Goal: Transaction & Acquisition: Purchase product/service

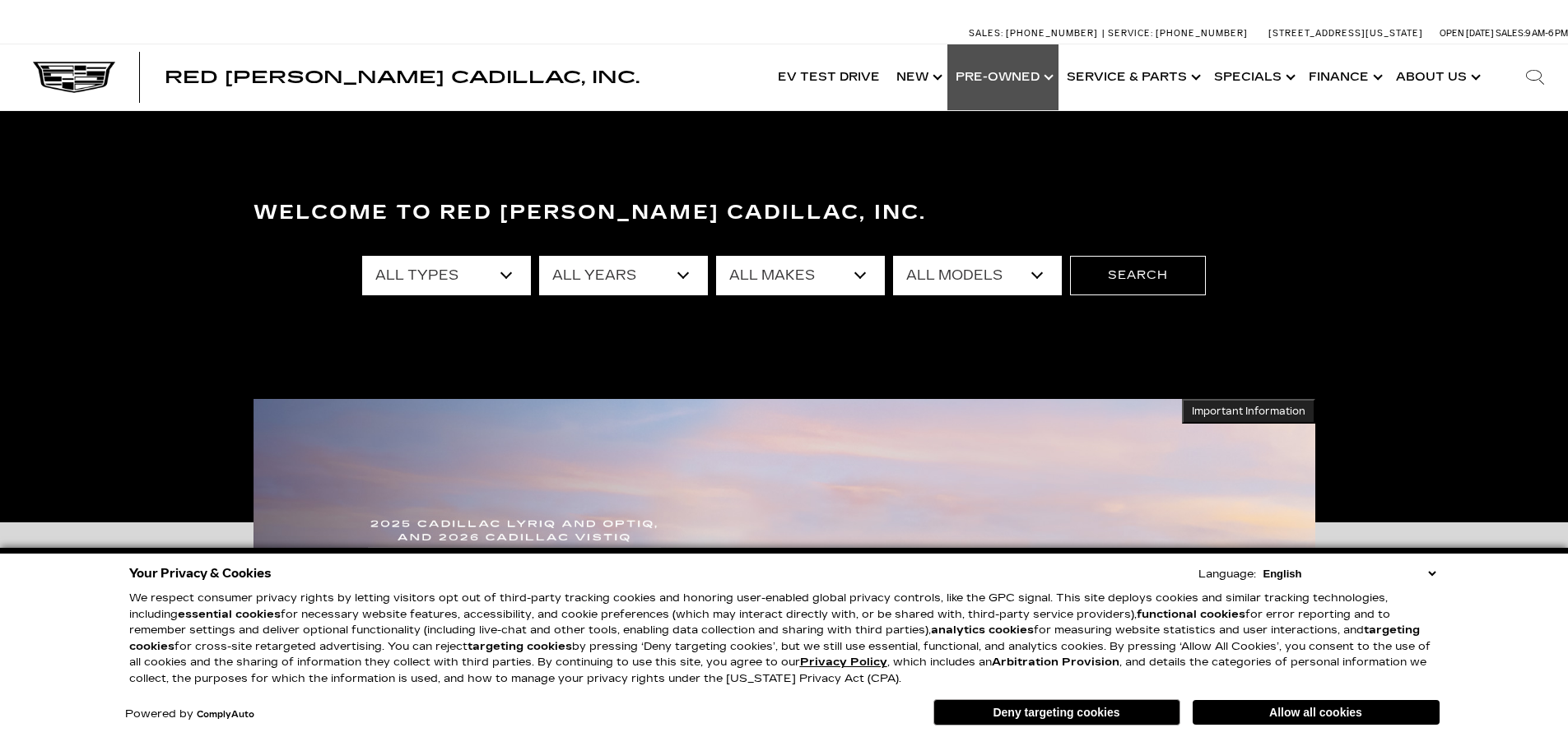
click at [1003, 82] on link "Show Pre-Owned" at bounding box center [1003, 77] width 111 height 65
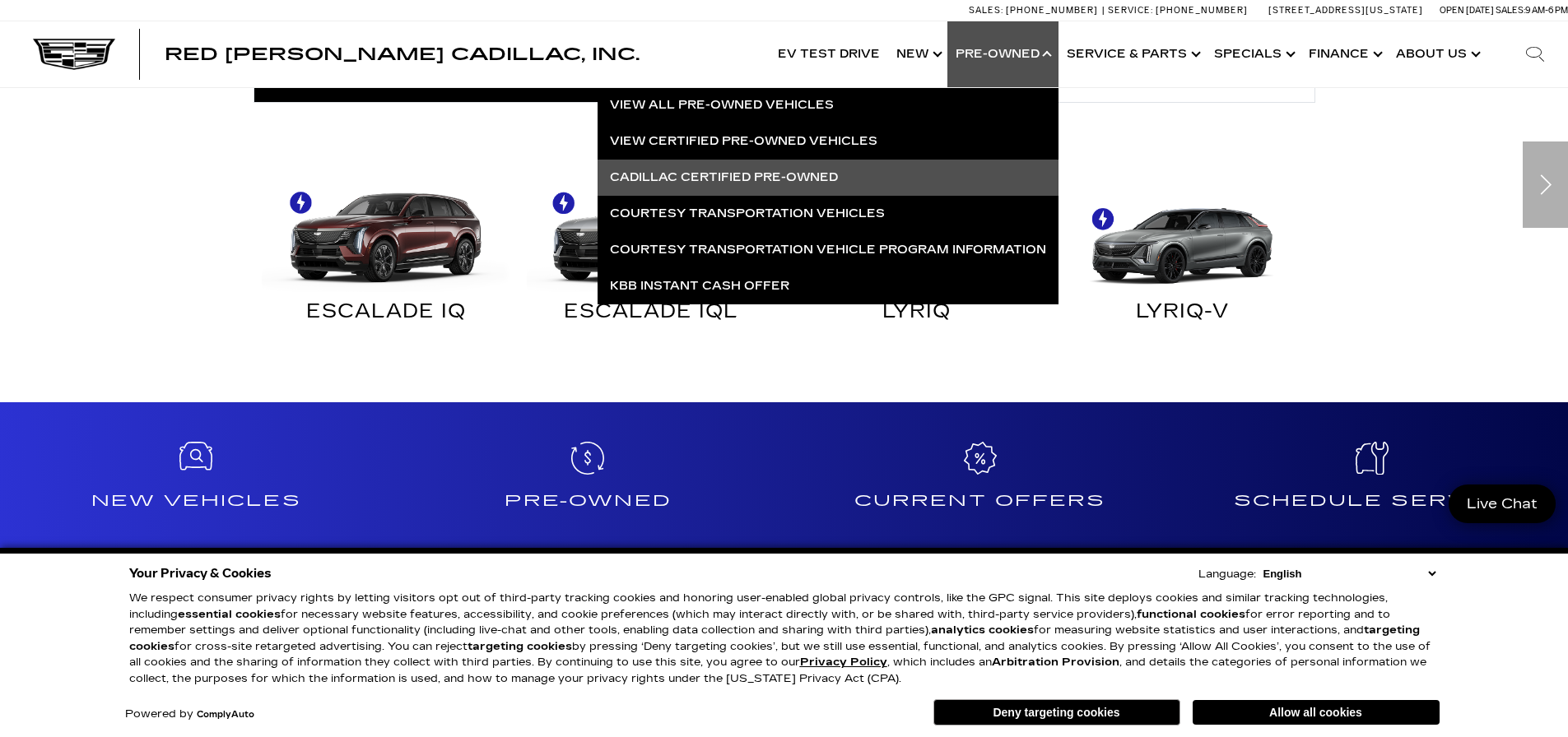
scroll to position [1069, 0]
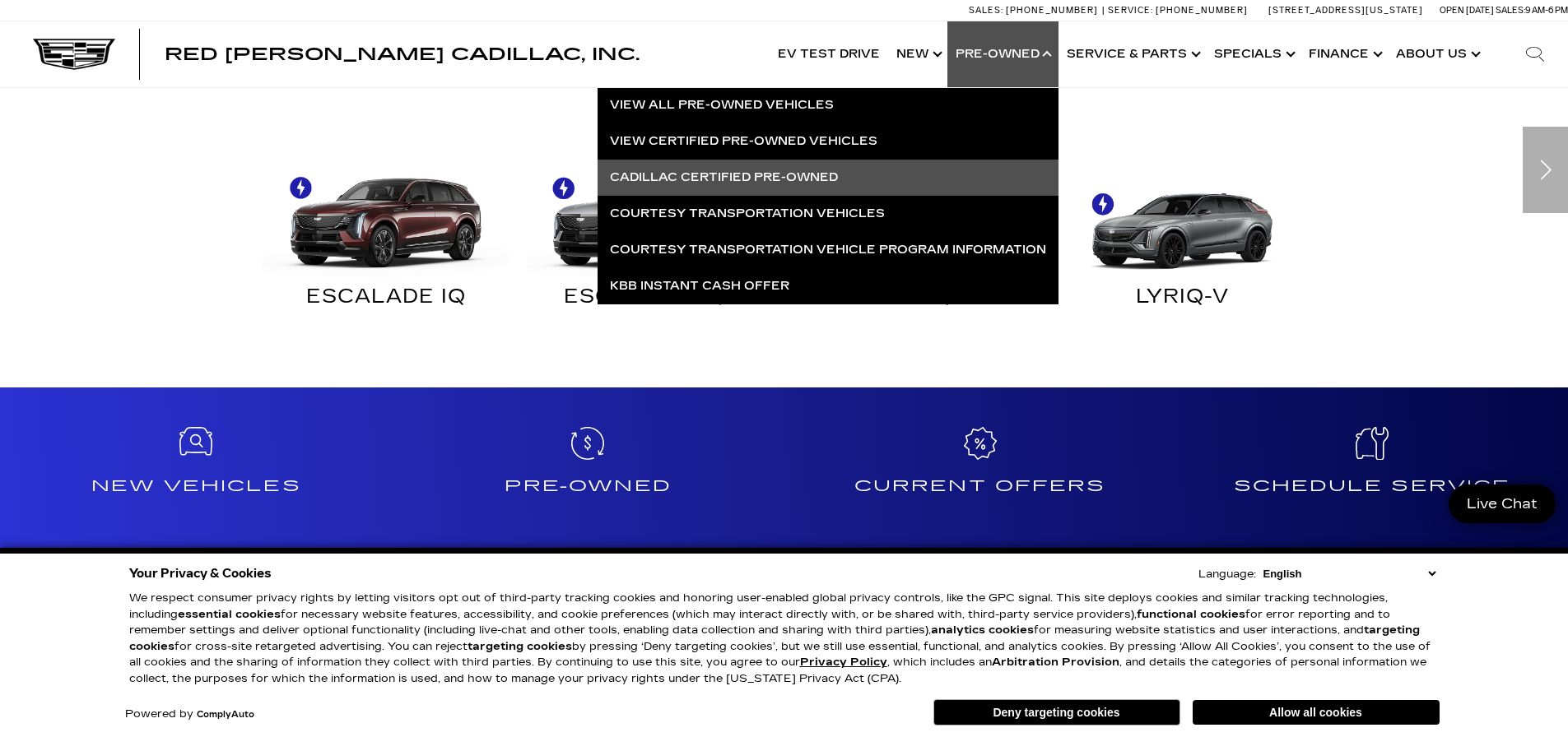
click at [761, 176] on link "Cadillac Certified Pre-Owned" at bounding box center [828, 178] width 461 height 37
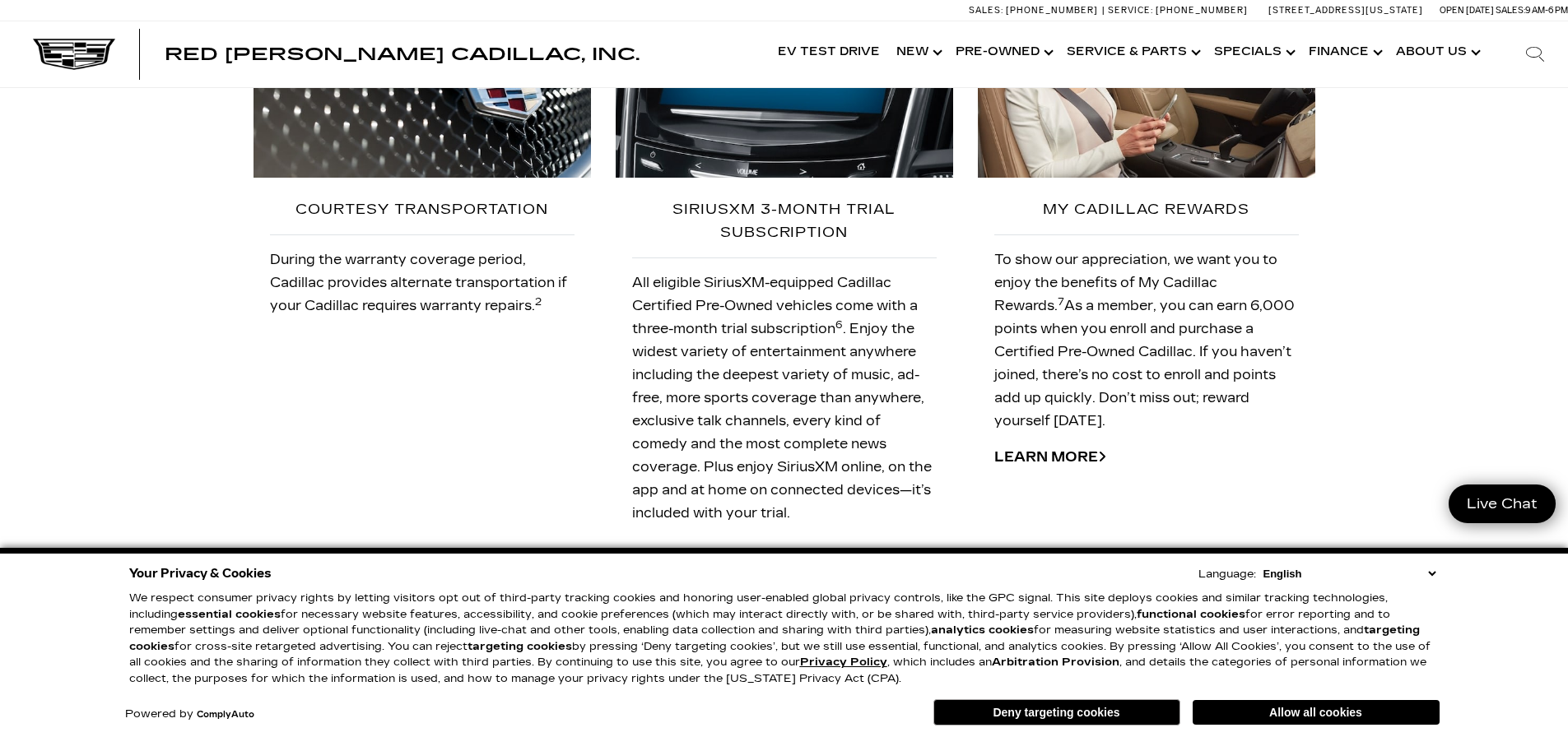
scroll to position [2140, 0]
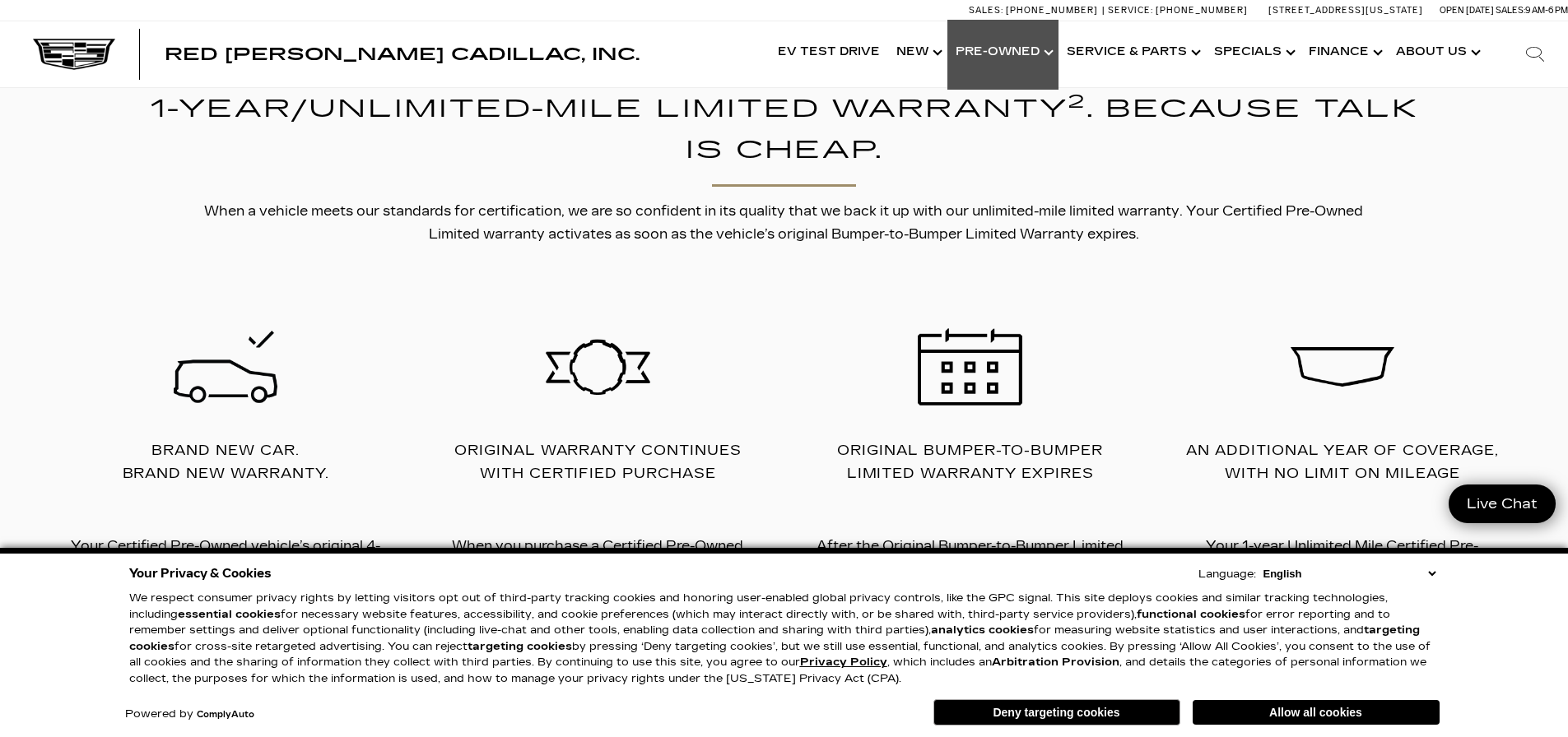
click at [1014, 48] on link "Show Pre-Owned" at bounding box center [1003, 52] width 111 height 65
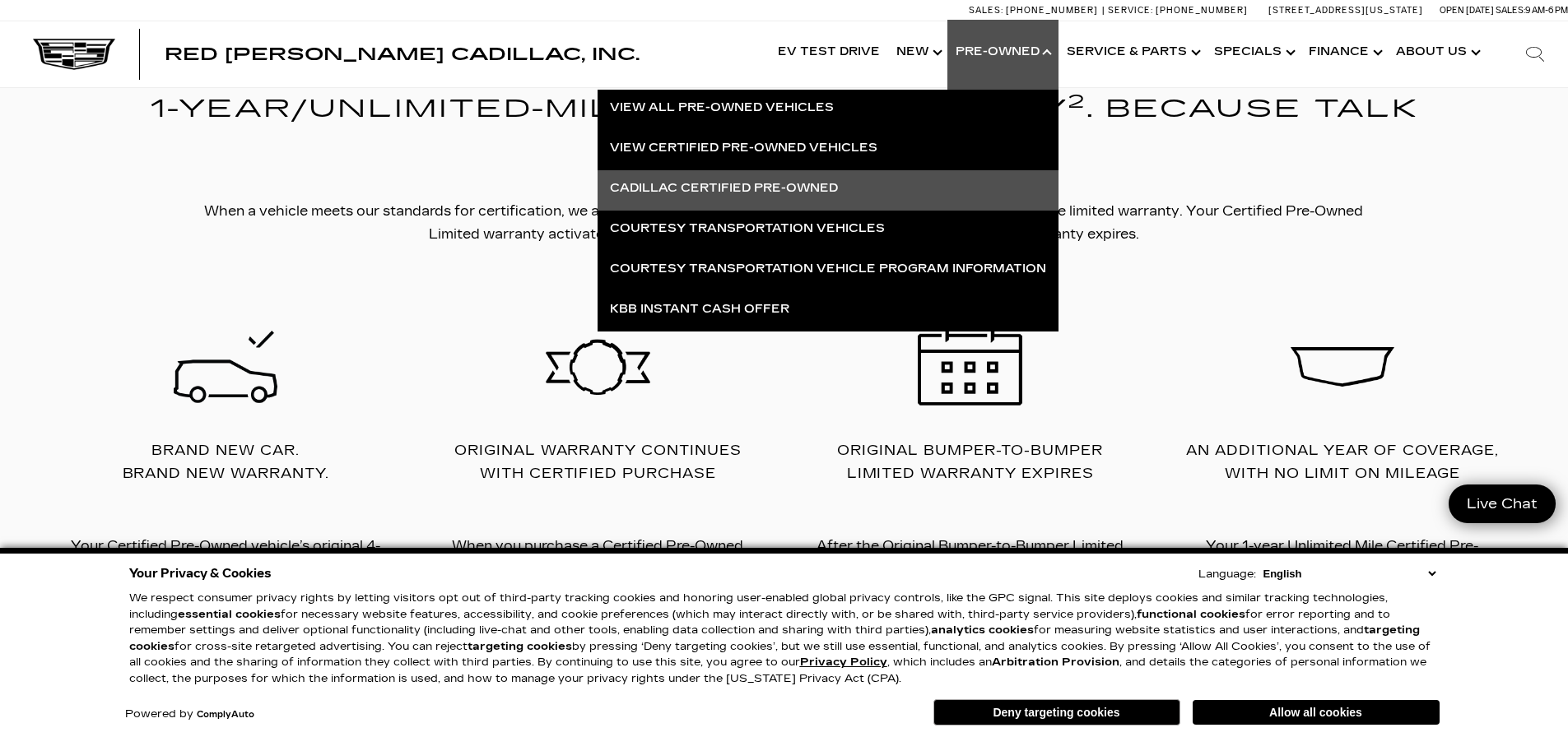
click at [745, 187] on link "Cadillac Certified Pre-Owned" at bounding box center [828, 188] width 461 height 37
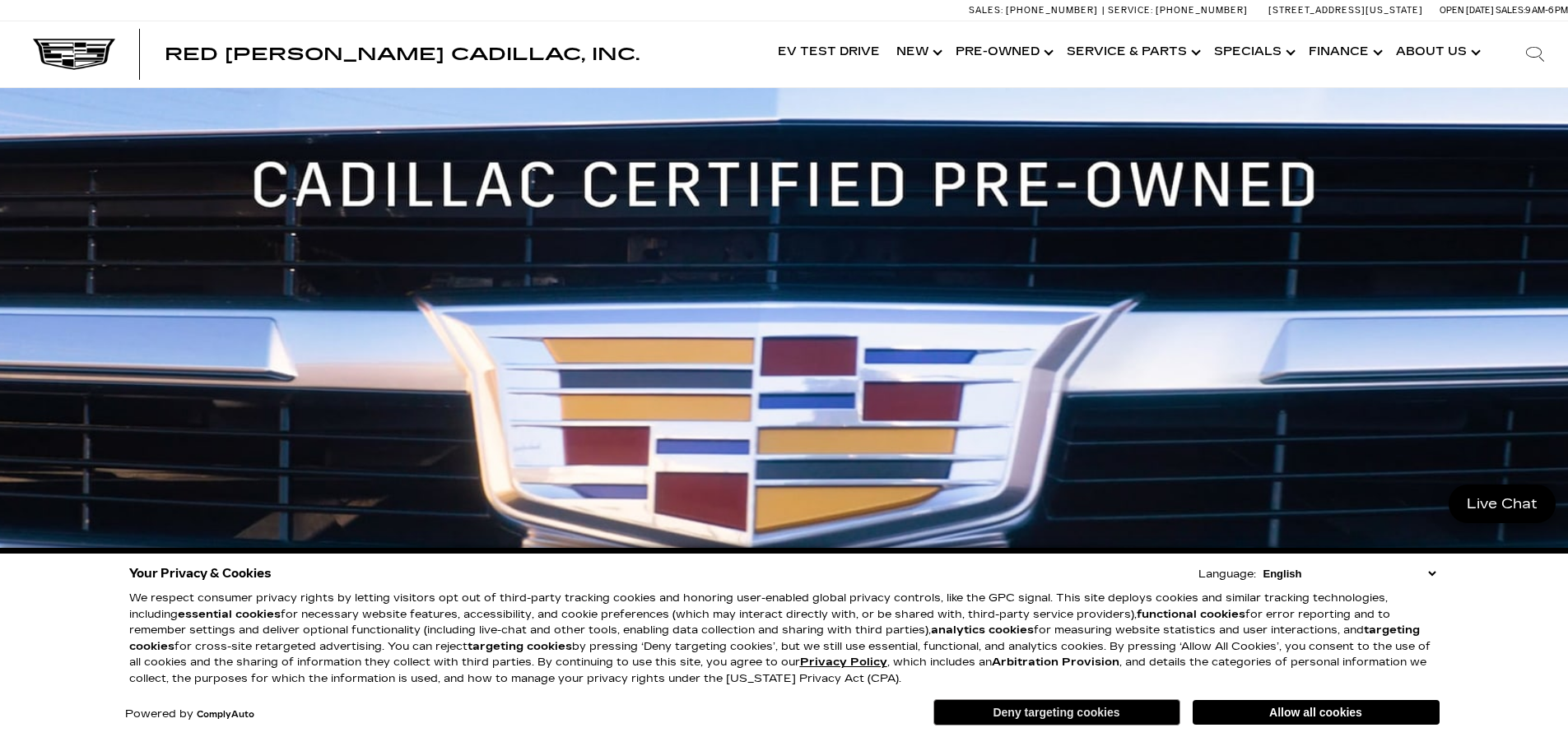
click at [1089, 714] on button "Deny targeting cookies" at bounding box center [1057, 712] width 247 height 26
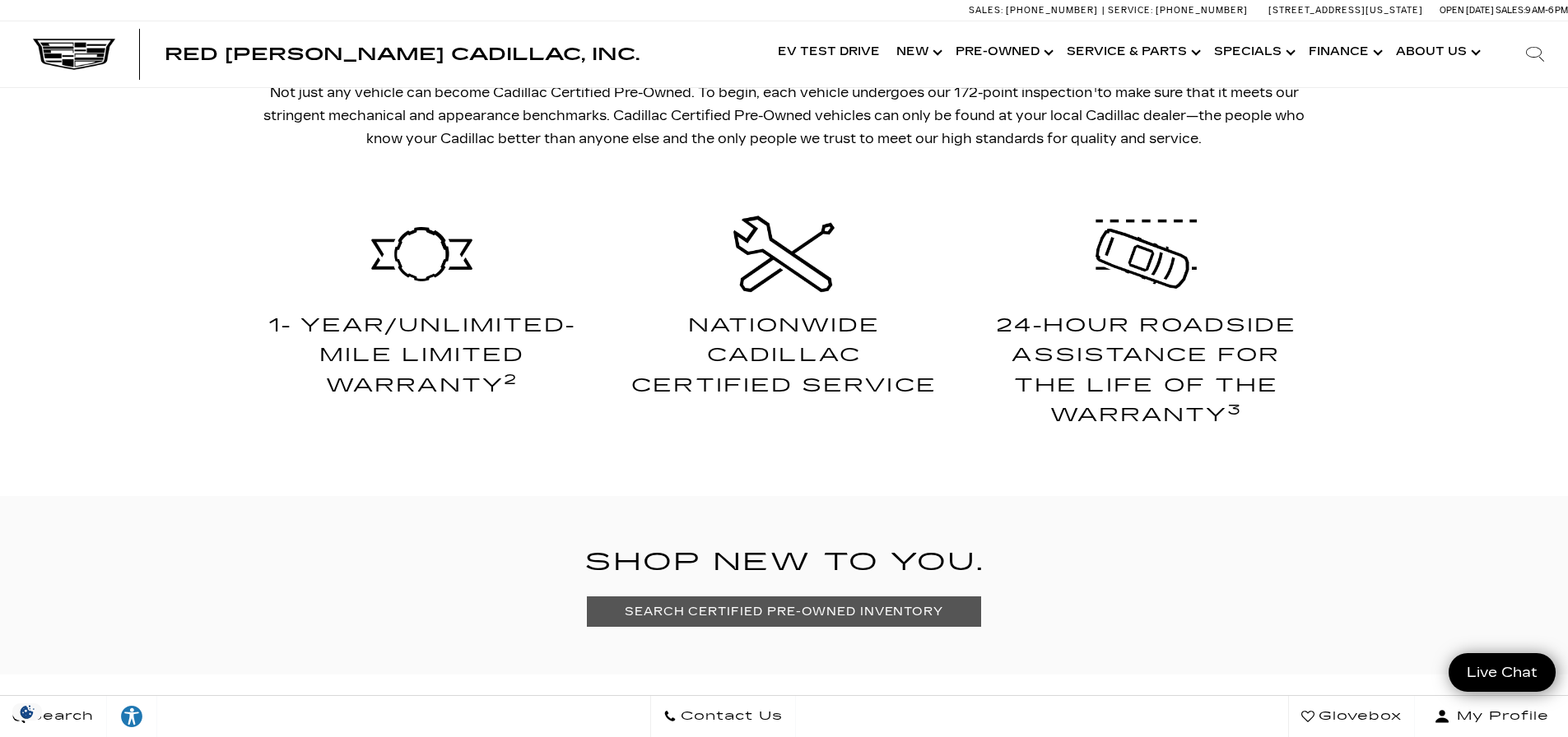
scroll to position [823, 0]
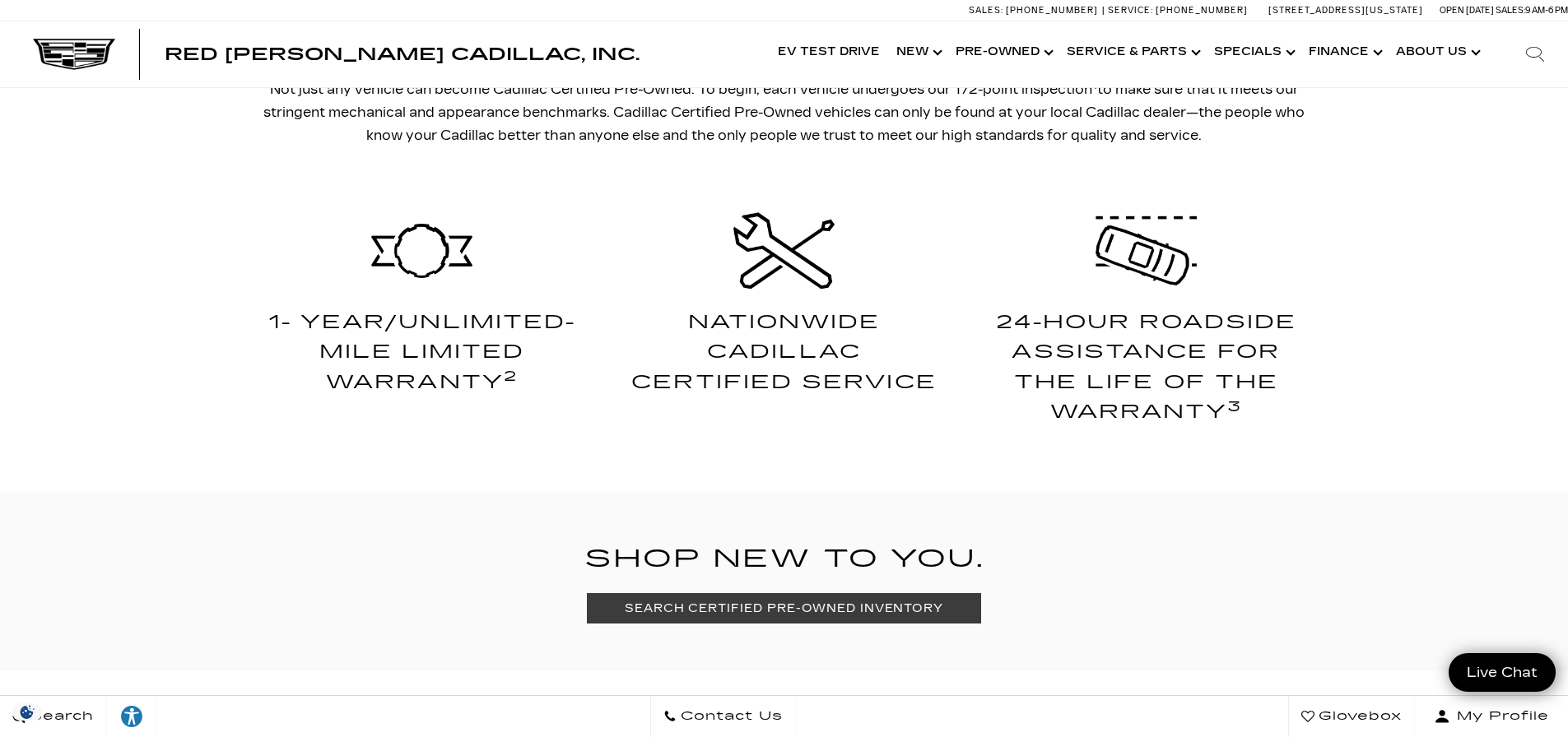
click at [794, 608] on link "SEARCH CERTIFIED PRE-OWNED INVENTORY" at bounding box center [784, 609] width 395 height 31
